Goal: Check status: Check status

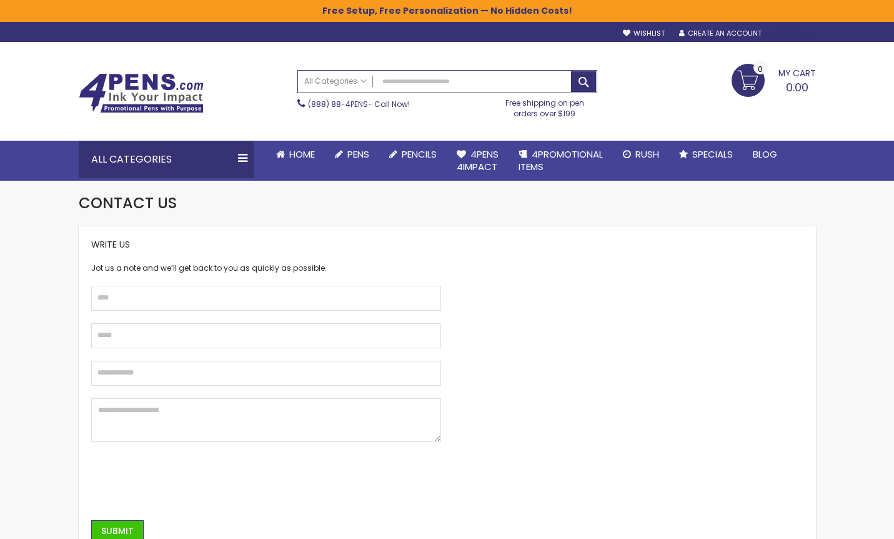
click at [789, 32] on div "Sign In" at bounding box center [794, 33] width 41 height 9
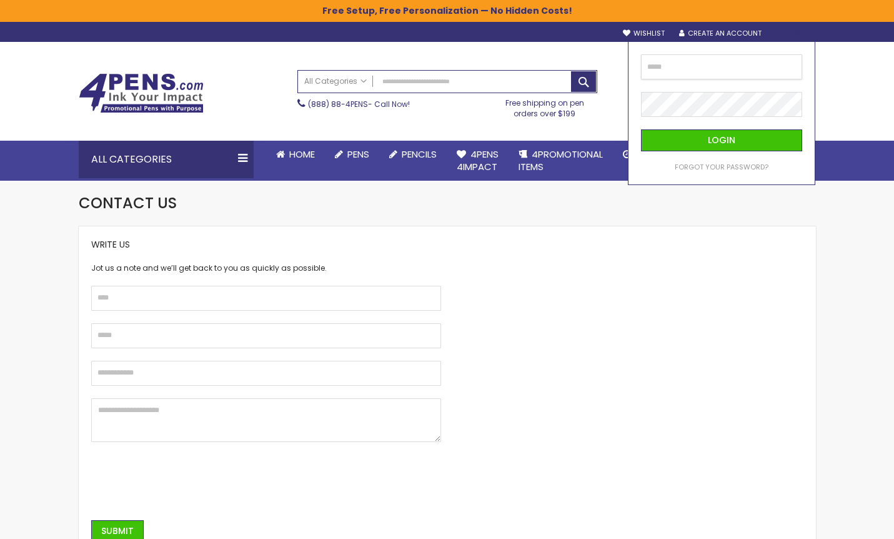
click at [743, 68] on input "email" at bounding box center [721, 66] width 161 height 25
type input "**********"
click at [743, 166] on span "Forgot Your Password?" at bounding box center [722, 167] width 94 height 10
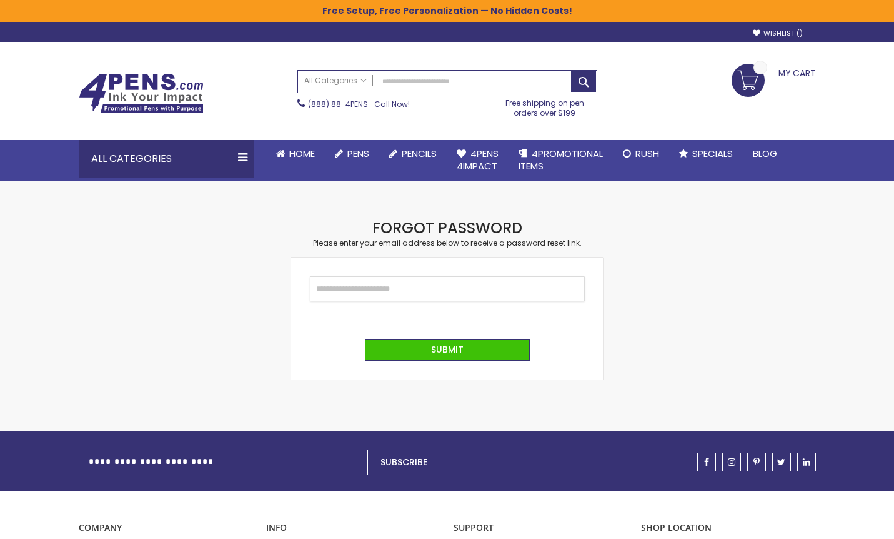
click at [409, 294] on input "Email" at bounding box center [447, 288] width 275 height 25
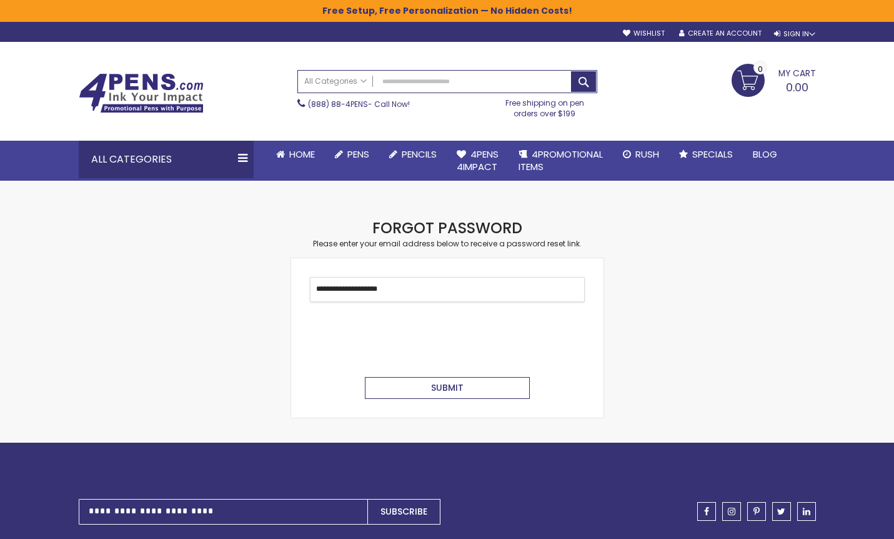
type input "**********"
click at [419, 387] on button "Submit" at bounding box center [447, 388] width 165 height 22
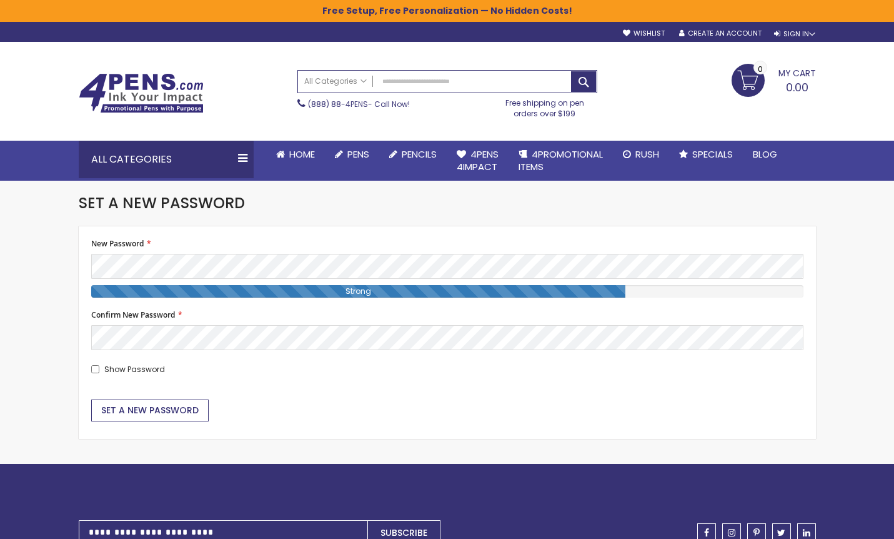
click at [113, 408] on span "Set a New Password" at bounding box center [149, 410] width 97 height 12
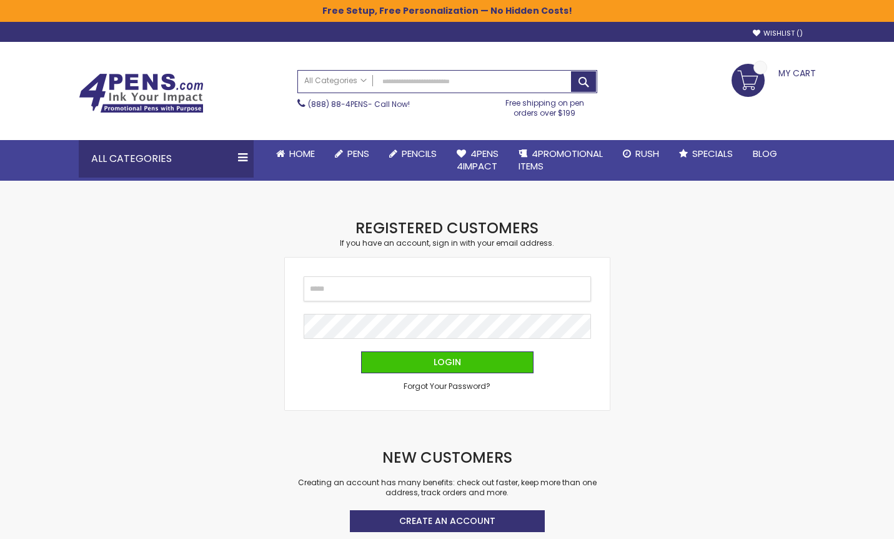
click at [350, 284] on input "Email" at bounding box center [447, 288] width 287 height 25
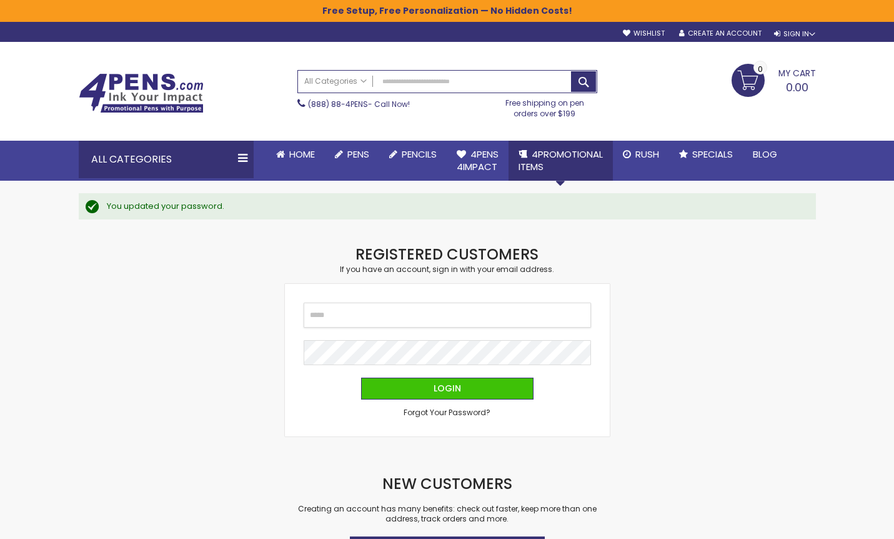
type input "**********"
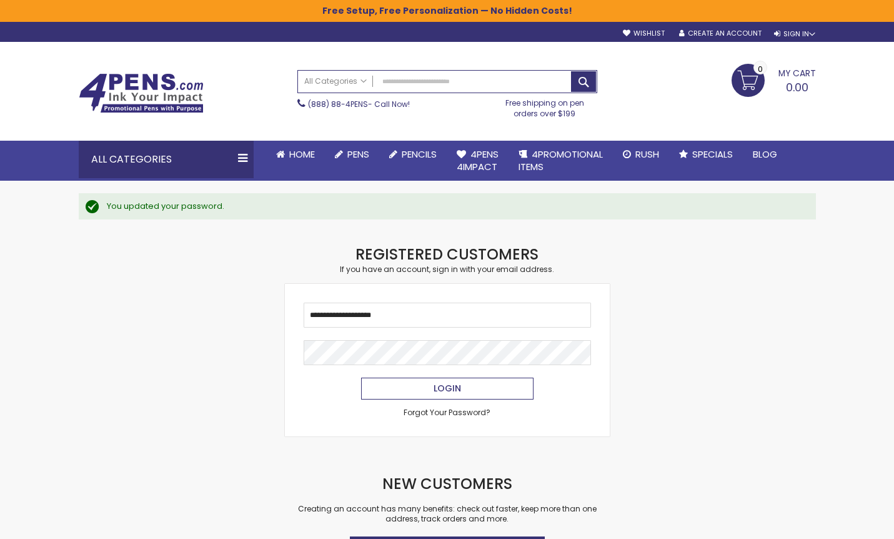
click at [484, 392] on button "Login" at bounding box center [447, 388] width 172 height 22
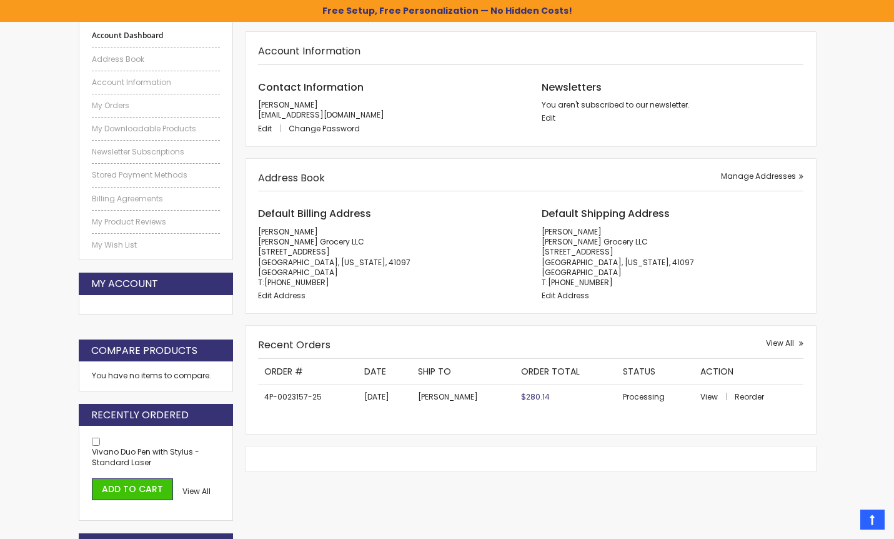
scroll to position [209, 0]
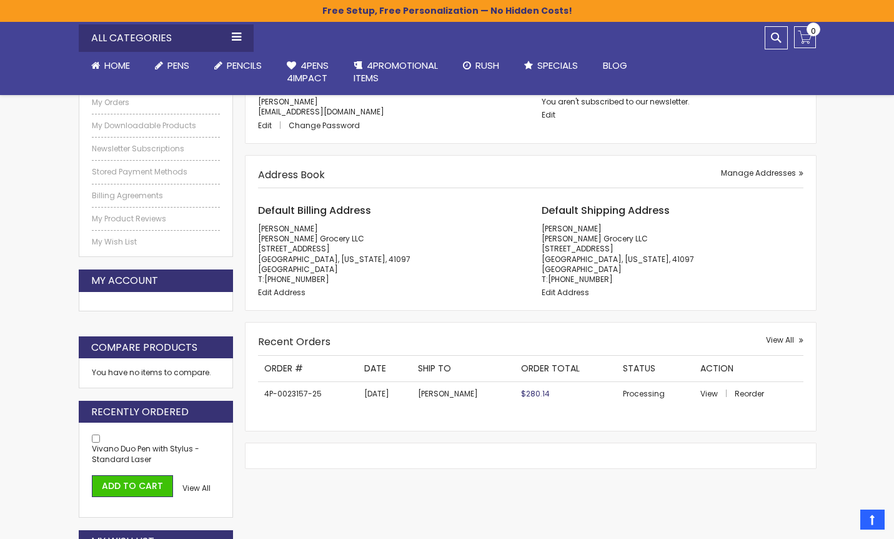
click at [280, 392] on td "4P-0023157-25" at bounding box center [308, 393] width 100 height 24
drag, startPoint x: 288, startPoint y: 390, endPoint x: 322, endPoint y: 392, distance: 34.4
click at [322, 392] on td "4P-0023157-25" at bounding box center [308, 393] width 100 height 24
drag, startPoint x: 266, startPoint y: 394, endPoint x: 327, endPoint y: 390, distance: 60.7
click at [327, 390] on td "4P-0023157-25" at bounding box center [308, 393] width 100 height 24
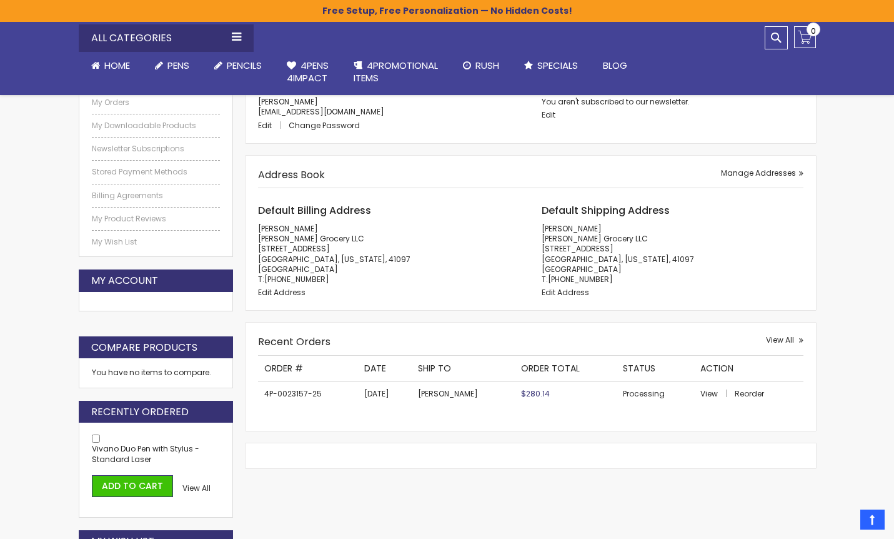
drag, startPoint x: 303, startPoint y: 394, endPoint x: 671, endPoint y: 409, distance: 368.3
click at [671, 409] on div "Recent Orders Order # Date Ship To Order Total Status Action 4P-0023157-25 9/3/…" at bounding box center [530, 394] width 545 height 47
click at [707, 393] on span "View" at bounding box center [708, 393] width 17 height 11
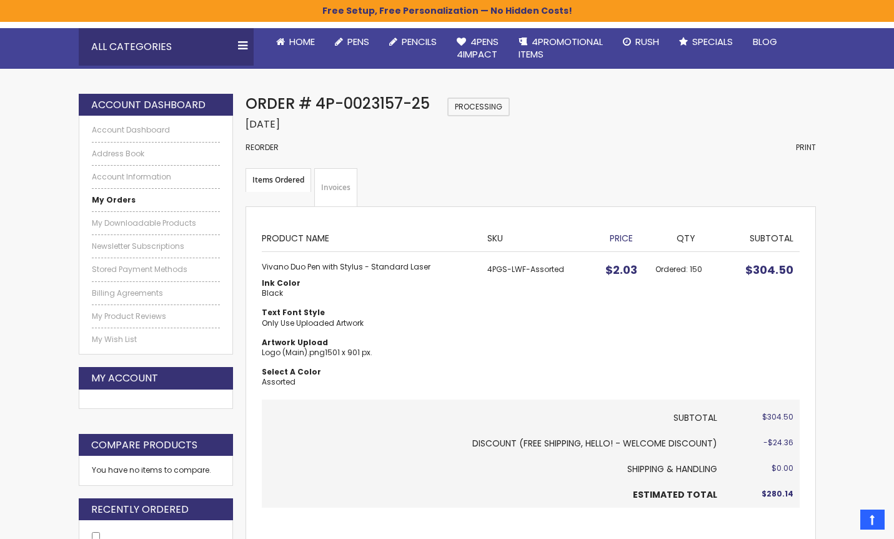
scroll to position [84, 0]
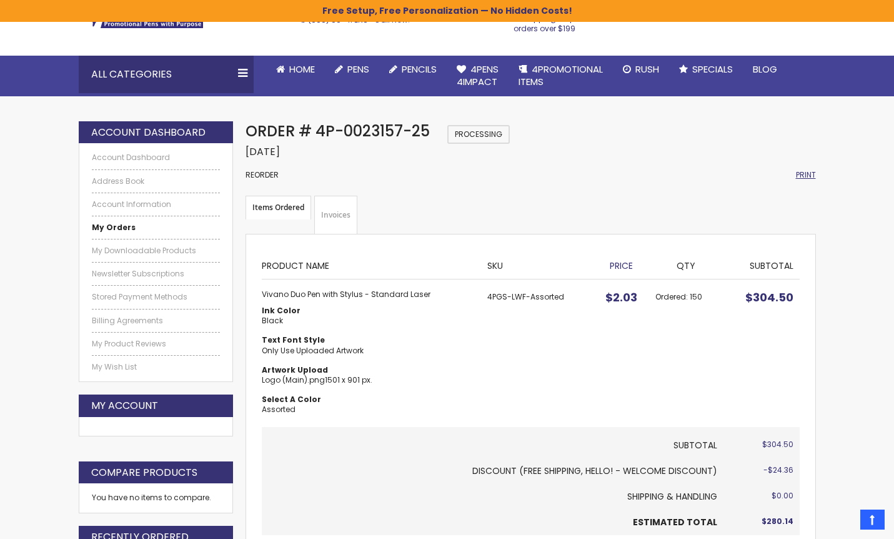
click at [798, 173] on span "Print" at bounding box center [806, 174] width 20 height 11
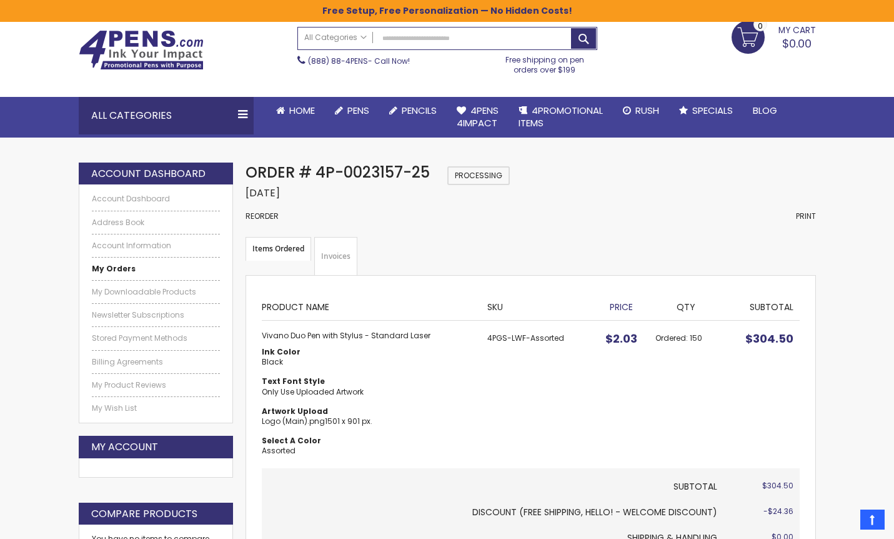
scroll to position [0, 0]
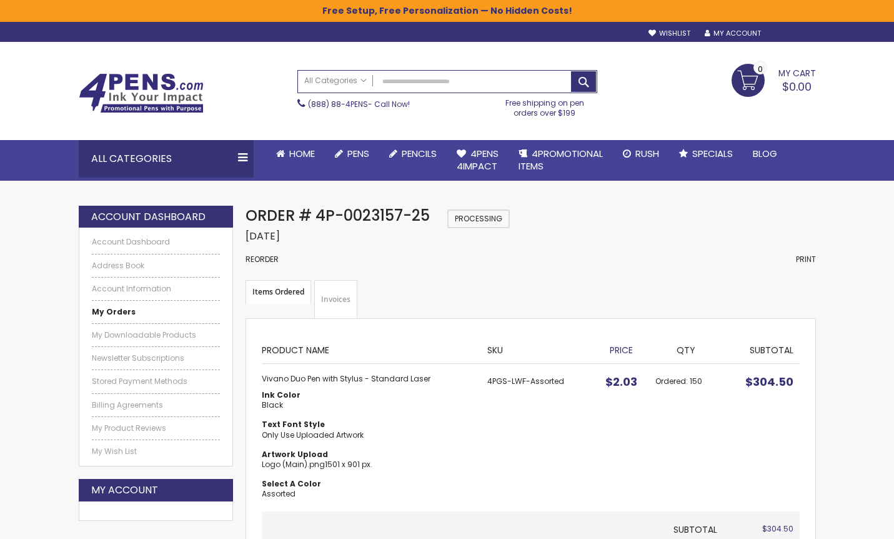
click at [793, 30] on link "Sign Out" at bounding box center [794, 33] width 42 height 9
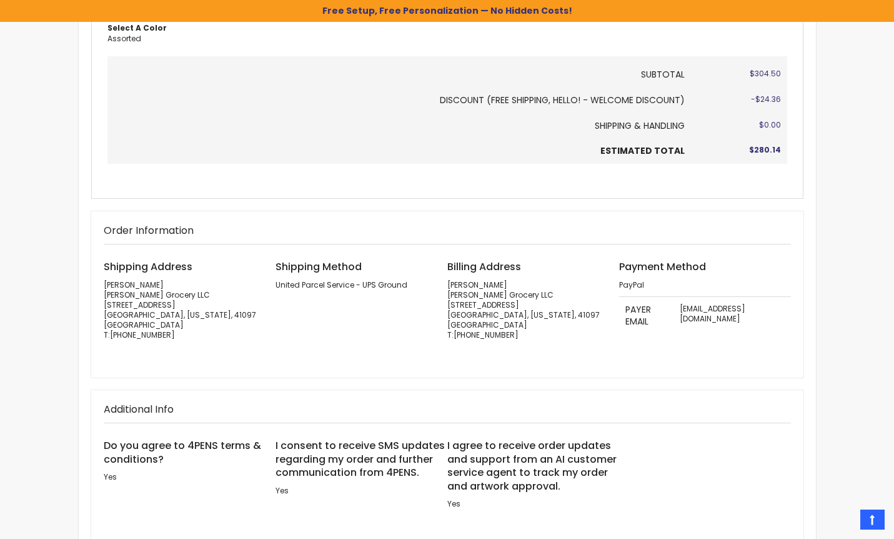
scroll to position [312, 0]
